Goal: Information Seeking & Learning: Learn about a topic

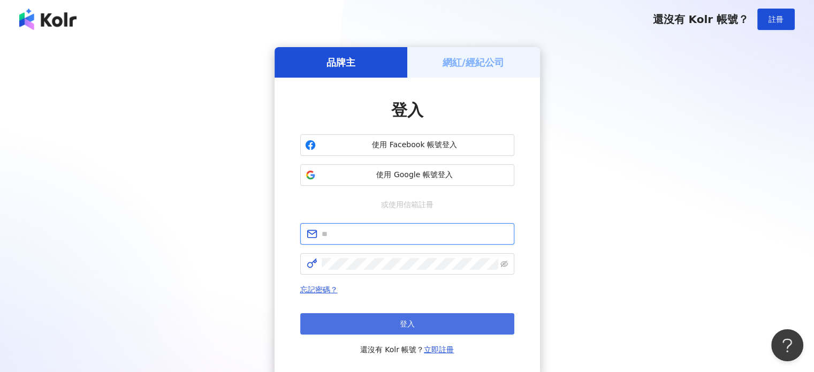
type input "**********"
click at [402, 319] on span "登入" at bounding box center [407, 323] width 15 height 9
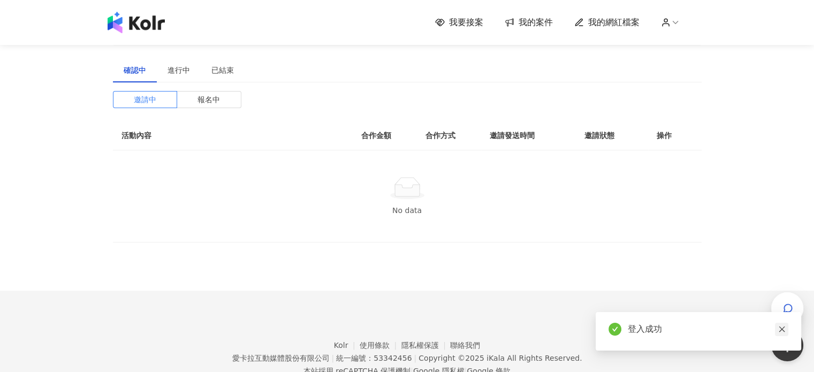
click at [781, 326] on icon "close" at bounding box center [781, 328] width 7 height 7
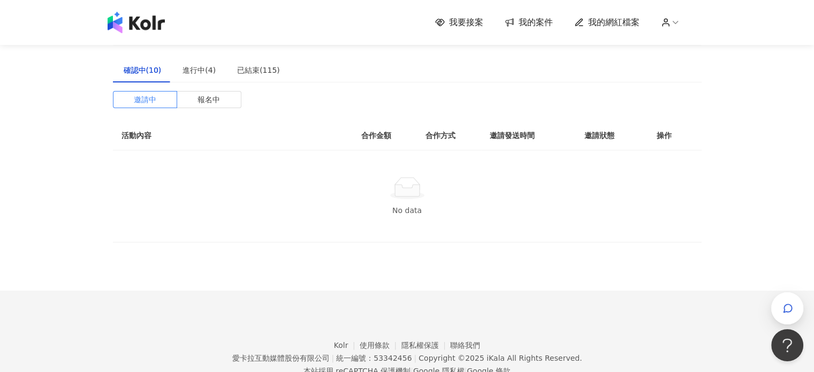
click at [154, 29] on img at bounding box center [136, 22] width 57 height 21
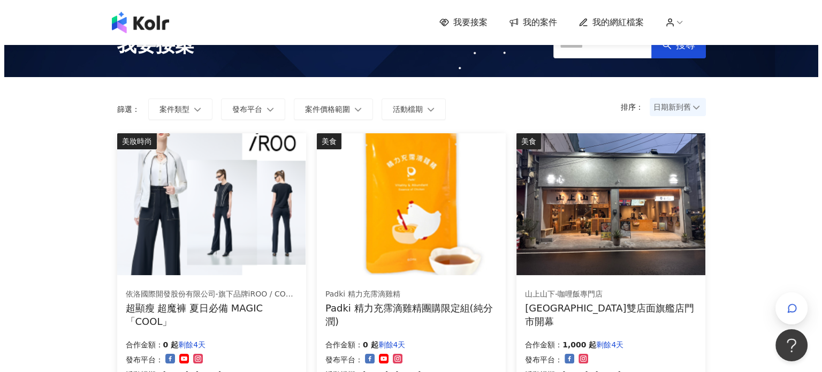
scroll to position [53, 0]
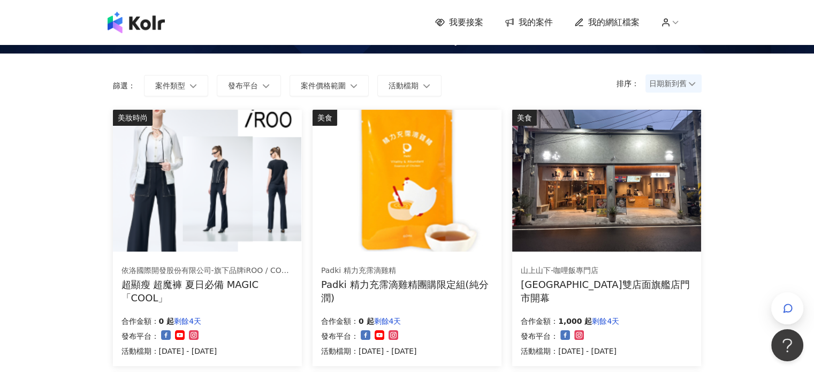
click at [261, 232] on img at bounding box center [207, 181] width 188 height 142
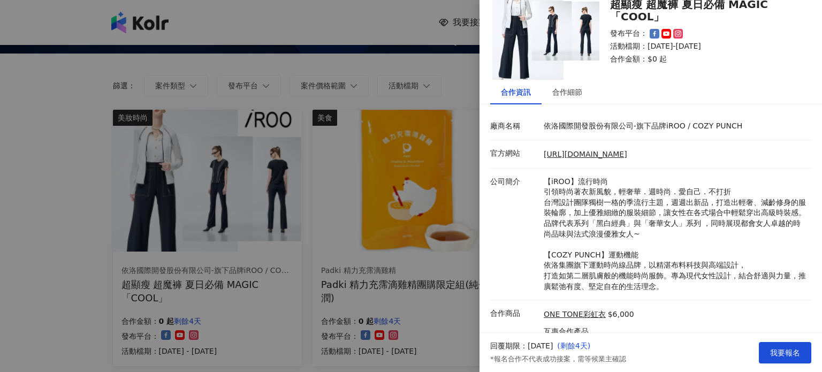
scroll to position [141, 0]
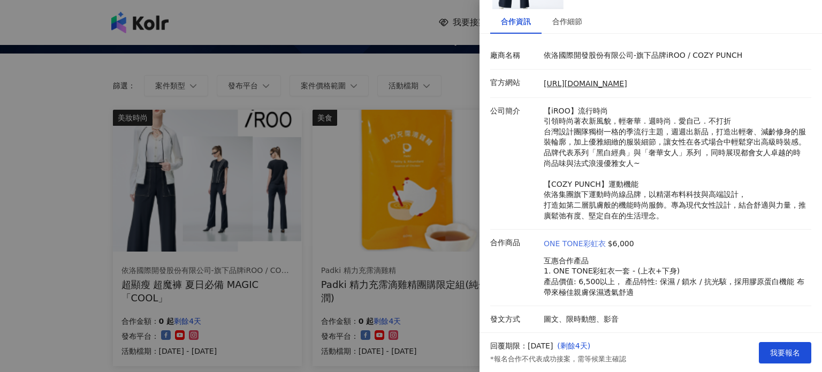
click at [591, 239] on link "ONE TONE彩虹衣" at bounding box center [574, 244] width 62 height 11
drag, startPoint x: 609, startPoint y: 240, endPoint x: 583, endPoint y: 240, distance: 25.7
click at [583, 256] on p "互惠合作產品 1. ONE TONE彩虹衣一套 - (上衣+下身) 產品價值: 6,500以上， 產品特性: 保濕 / 鎖水 / 抗光駭，採用膠原蛋白機能 布…" at bounding box center [674, 277] width 262 height 42
copy p "E彩虹衣"
click at [473, 239] on div at bounding box center [411, 186] width 822 height 372
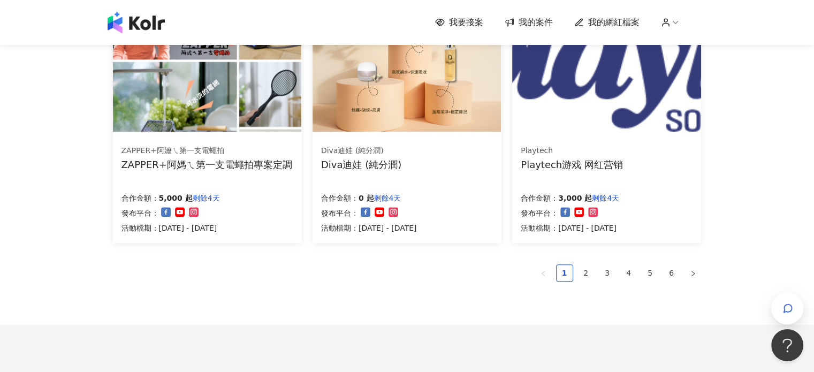
scroll to position [749, 0]
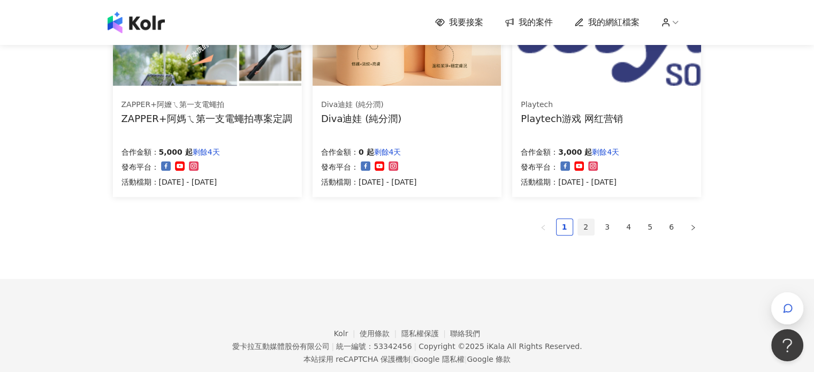
click at [586, 225] on link "2" at bounding box center [586, 227] width 16 height 16
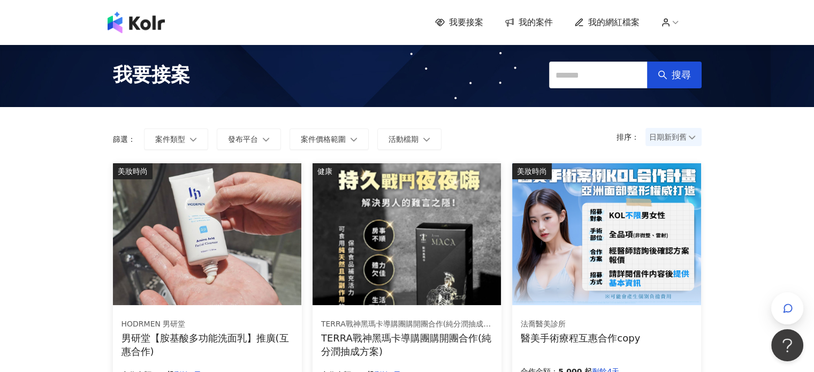
scroll to position [0, 0]
